Goal: Find specific page/section: Find specific page/section

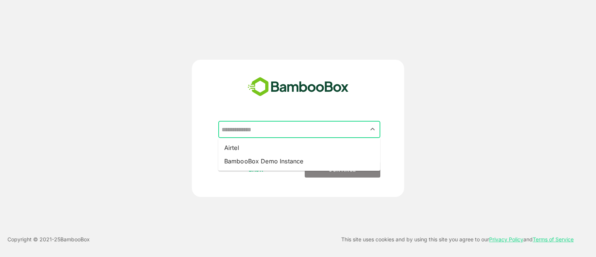
click at [253, 132] on input "text" at bounding box center [299, 129] width 159 height 14
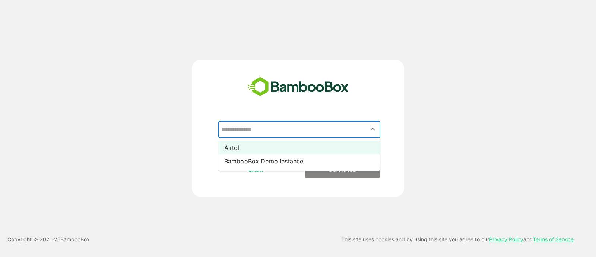
click at [242, 149] on li "Airtel" at bounding box center [299, 147] width 162 height 13
type input "******"
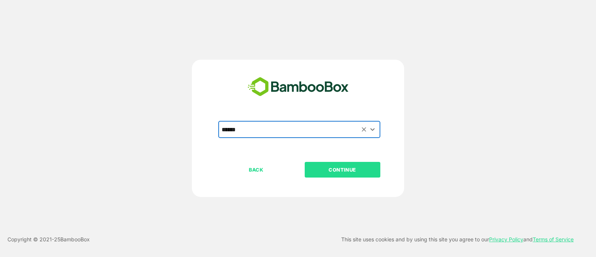
click at [334, 174] on button "CONTINUE" at bounding box center [343, 170] width 76 height 16
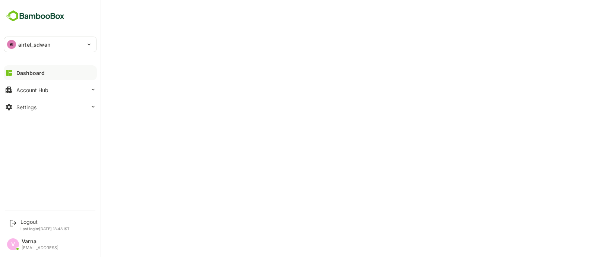
click at [21, 41] on p "airtel_sdwan" at bounding box center [34, 45] width 32 height 8
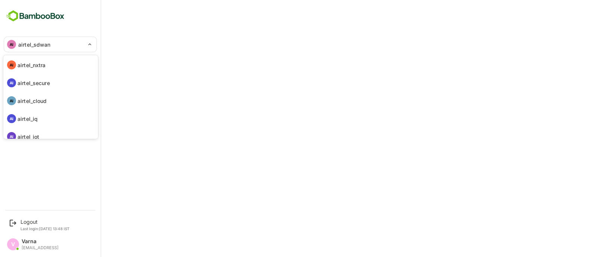
scroll to position [57, 0]
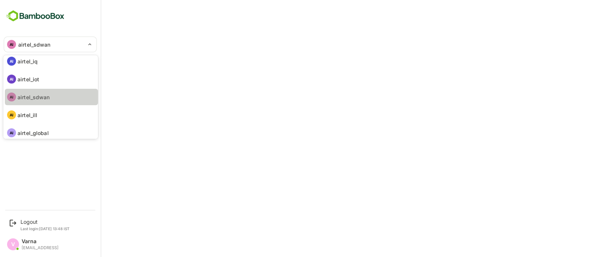
click at [38, 94] on p "airtel_sdwan" at bounding box center [34, 97] width 32 height 8
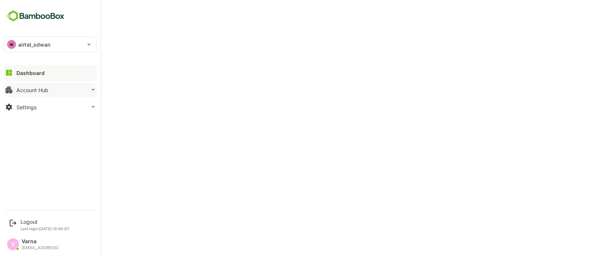
click at [47, 87] on div "Account Hub" at bounding box center [32, 90] width 32 height 6
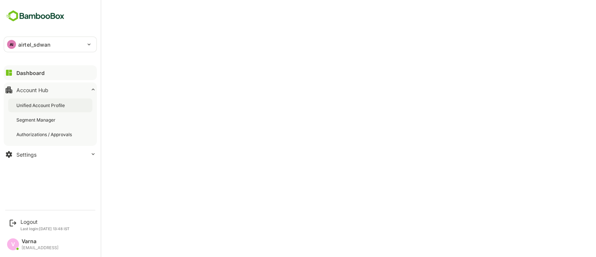
click at [54, 103] on div "Unified Account Profile" at bounding box center [41, 105] width 50 height 6
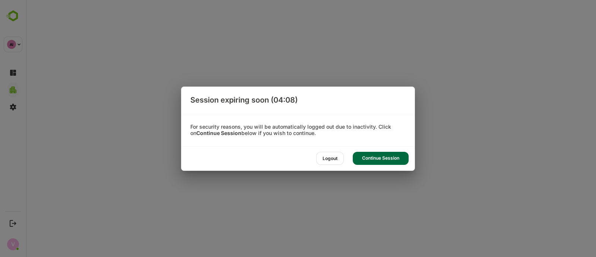
click at [377, 162] on div "Continue Session" at bounding box center [381, 158] width 56 height 13
